Goal: Information Seeking & Learning: Check status

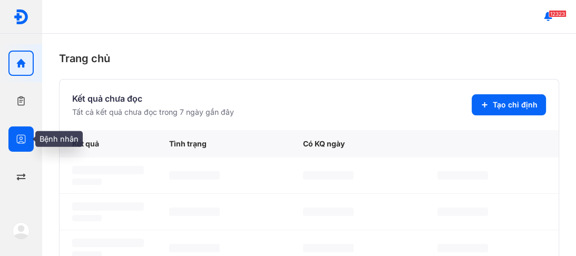
click at [21, 136] on icon "button" at bounding box center [21, 139] width 11 height 11
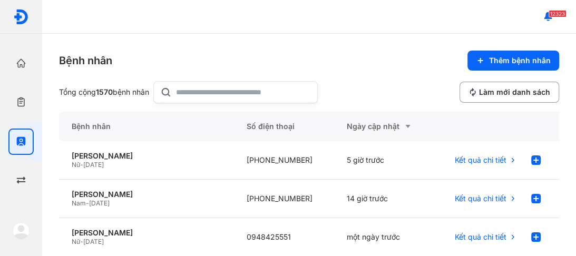
click at [179, 90] on div at bounding box center [235, 92] width 164 height 22
click at [179, 90] on input "text" at bounding box center [243, 92] width 135 height 21
click at [105, 236] on div "[PERSON_NAME]" at bounding box center [147, 232] width 150 height 9
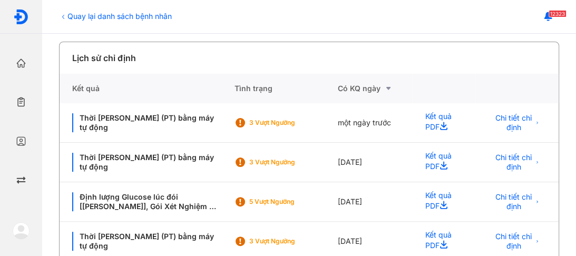
scroll to position [211, 0]
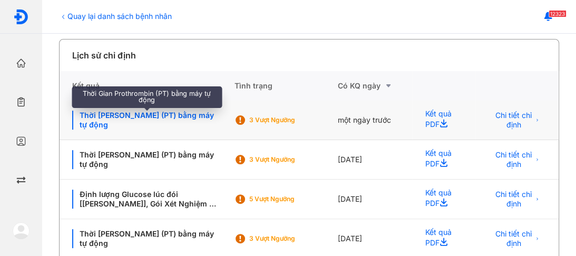
click at [131, 116] on div "Thời [PERSON_NAME] (PT) bằng máy tự động" at bounding box center [146, 120] width 149 height 19
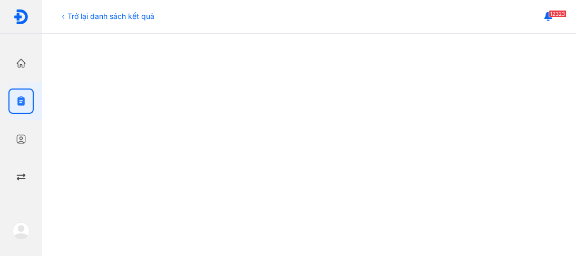
scroll to position [126, 0]
